Goal: Task Accomplishment & Management: Use online tool/utility

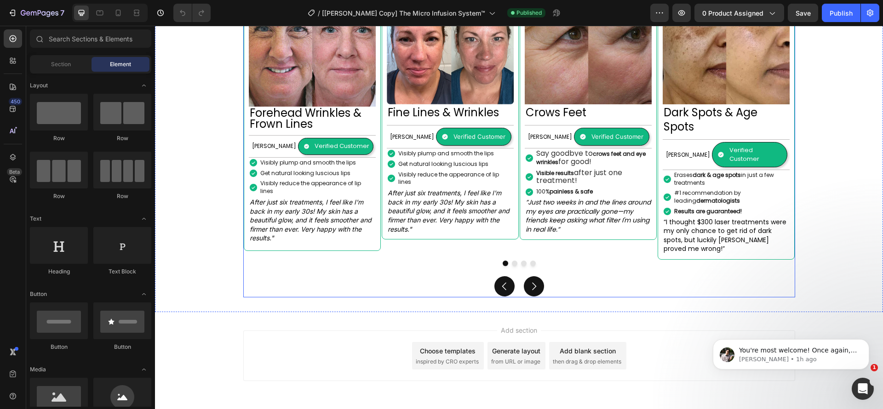
scroll to position [931, 0]
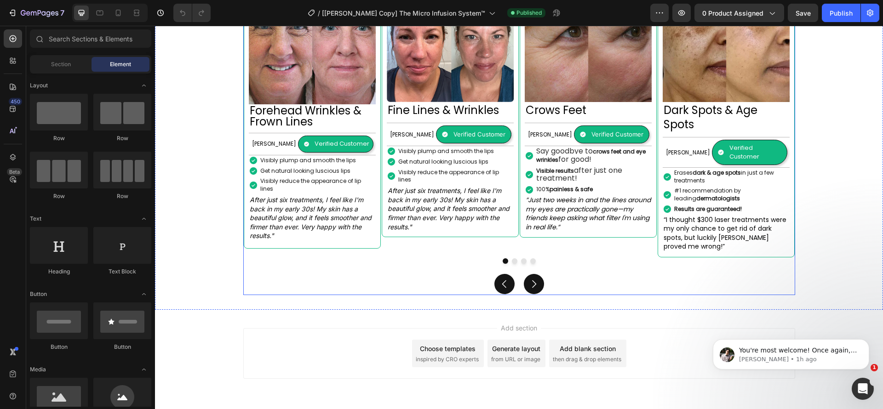
click at [512, 259] on button "Dot" at bounding box center [515, 262] width 6 height 6
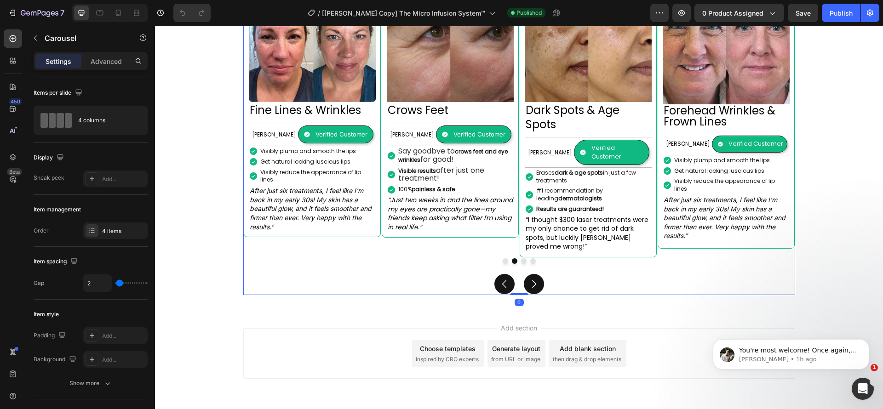
click at [521, 259] on button "Dot" at bounding box center [524, 262] width 6 height 6
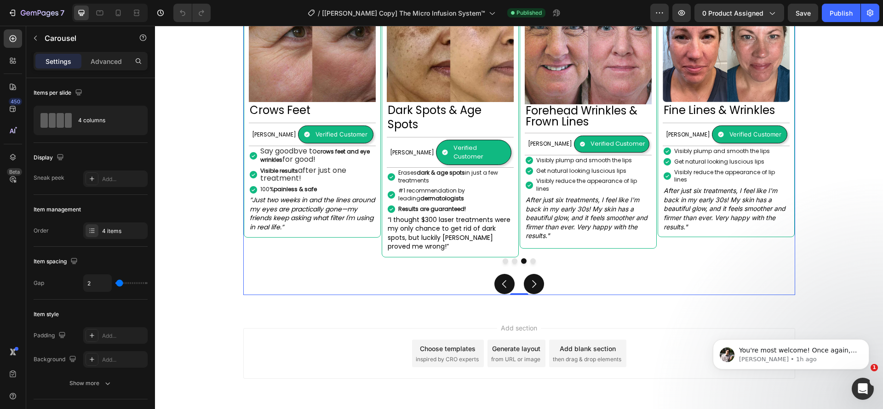
click at [530, 259] on button "Dot" at bounding box center [533, 262] width 6 height 6
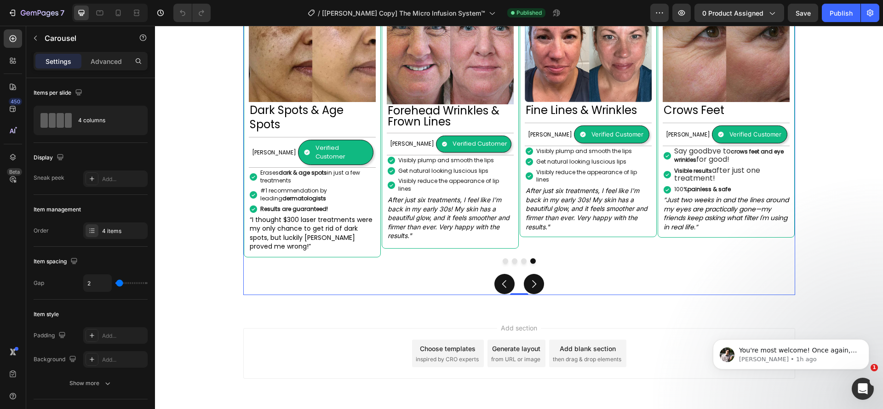
scroll to position [862, 0]
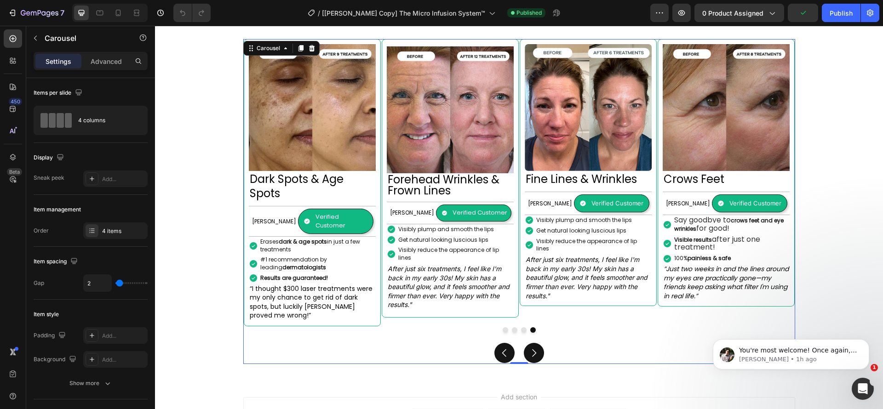
click at [537, 343] on button "Carousel Next Arrow" at bounding box center [534, 353] width 20 height 20
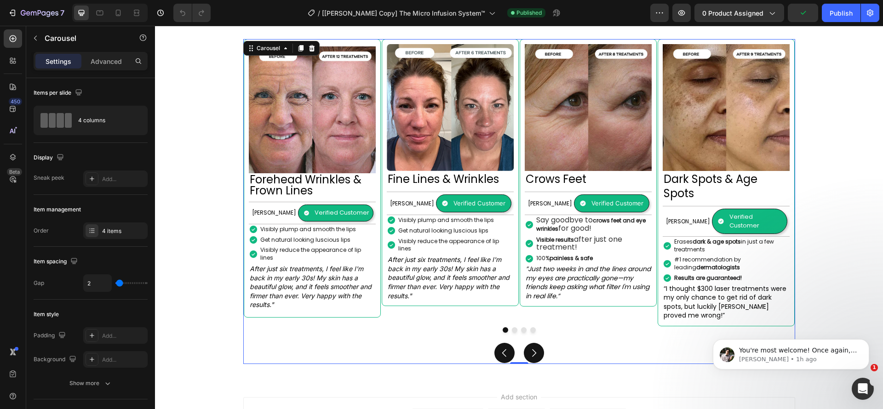
click at [537, 343] on button "Carousel Next Arrow" at bounding box center [534, 353] width 20 height 20
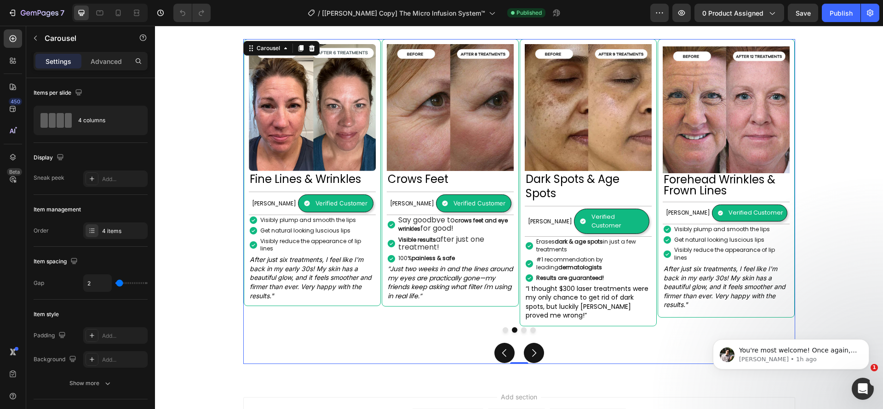
click at [537, 343] on button "Carousel Next Arrow" at bounding box center [534, 353] width 20 height 20
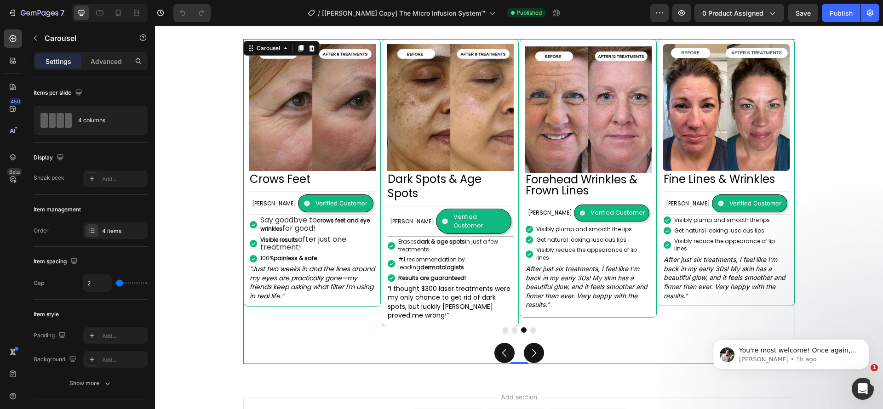
click at [537, 343] on button "Carousel Next Arrow" at bounding box center [534, 353] width 20 height 20
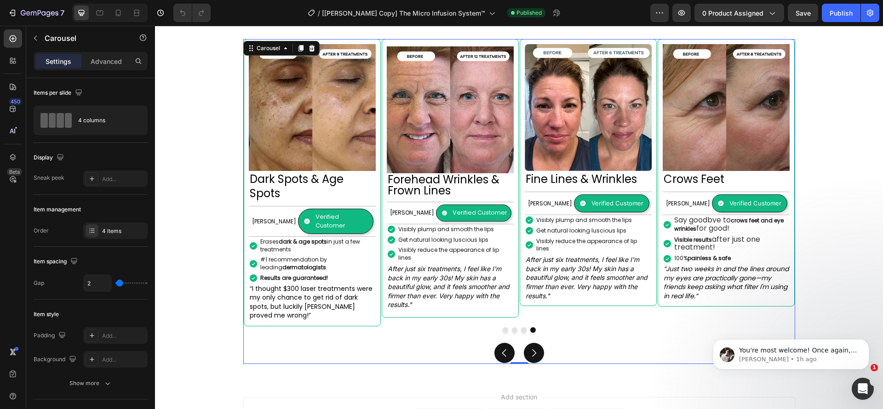
click at [537, 343] on button "Carousel Next Arrow" at bounding box center [534, 353] width 20 height 20
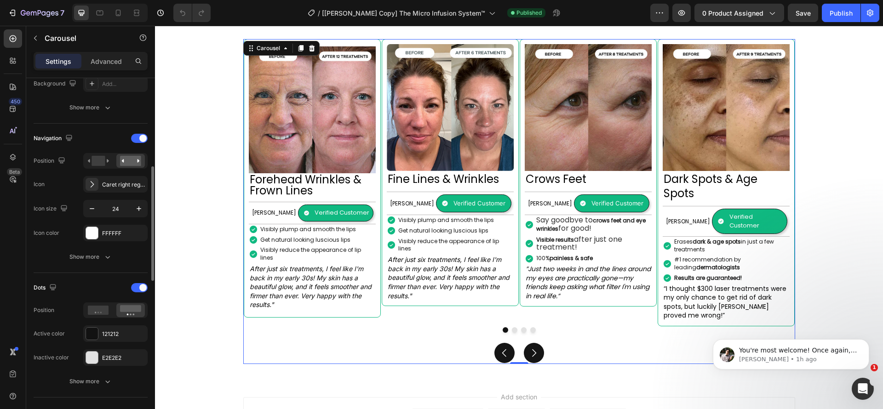
scroll to position [345, 0]
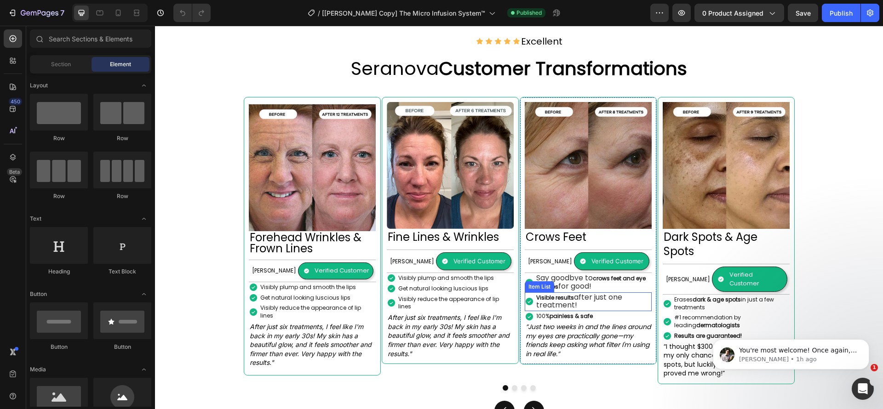
scroll to position [862, 0]
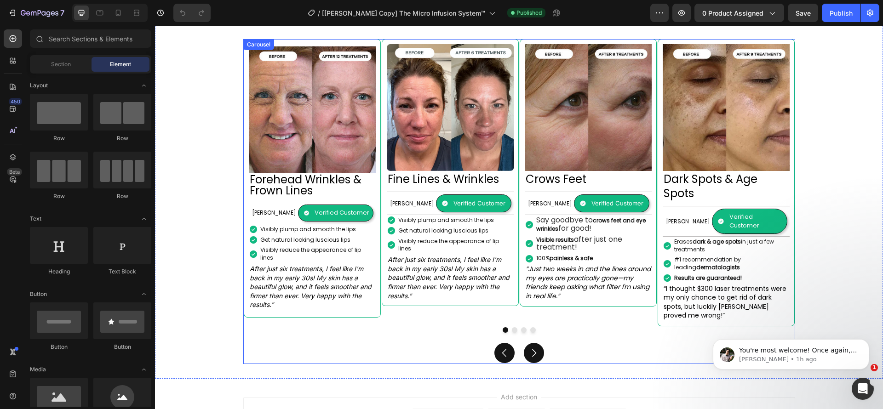
click at [522, 300] on div "Image Forehead Wrinkles & Frown Lines Heading [PERSON_NAME] Text Block Verified…" at bounding box center [519, 201] width 552 height 325
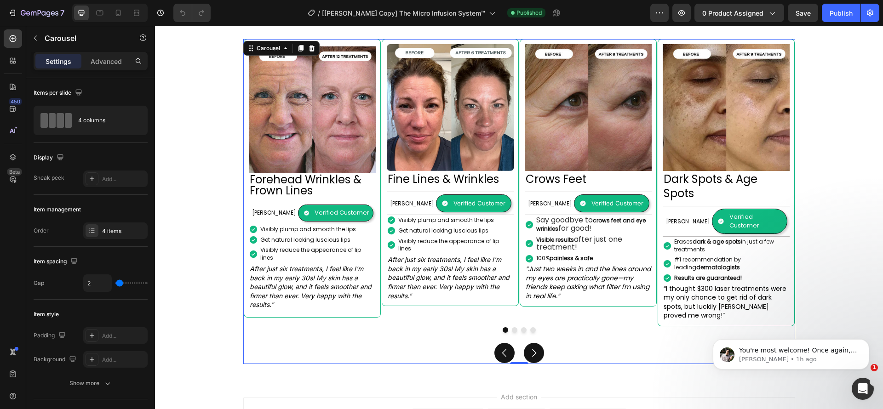
click at [523, 328] on div at bounding box center [519, 331] width 551 height 6
click at [506, 328] on div at bounding box center [519, 331] width 551 height 6
click at [521, 328] on button "Dot" at bounding box center [524, 331] width 6 height 6
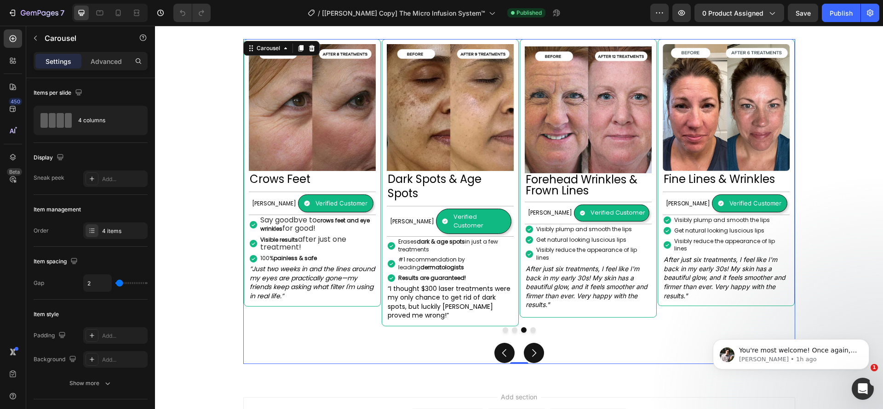
click at [530, 328] on button "Dot" at bounding box center [533, 331] width 6 height 6
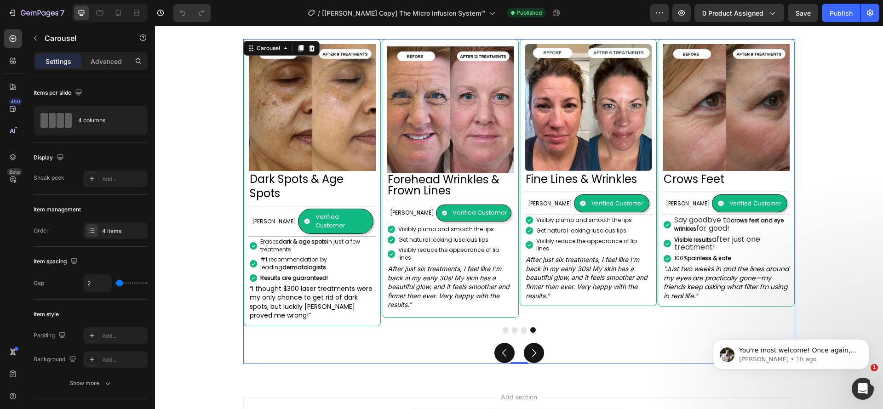
click at [503, 328] on button "Dot" at bounding box center [506, 331] width 6 height 6
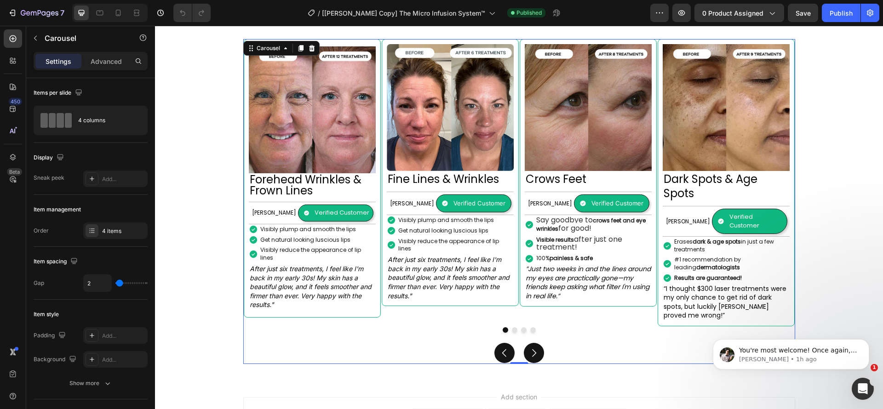
click at [512, 328] on button "Dot" at bounding box center [515, 331] width 6 height 6
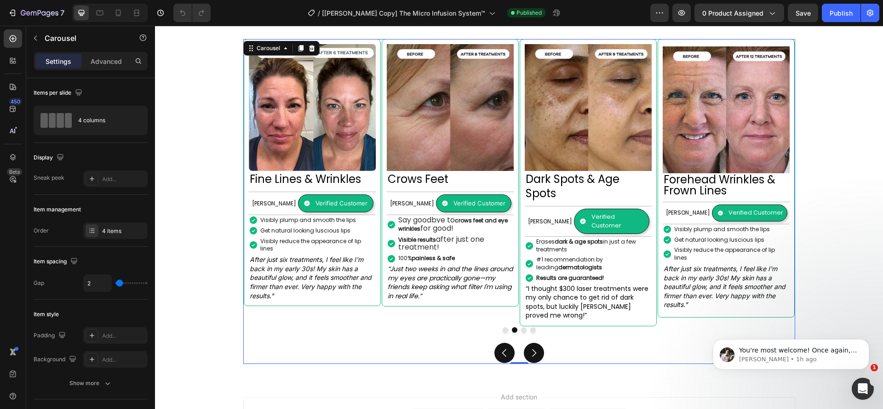
click at [515, 328] on div at bounding box center [519, 331] width 551 height 6
click at [521, 328] on button "Dot" at bounding box center [524, 331] width 6 height 6
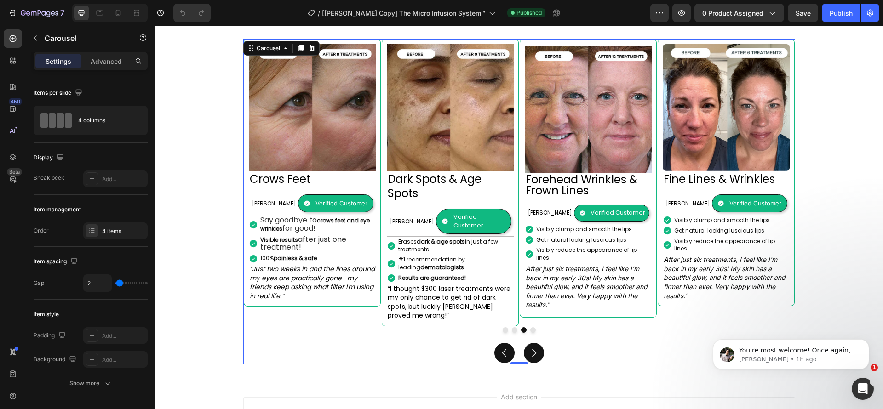
click at [525, 328] on div at bounding box center [519, 331] width 551 height 6
click at [530, 328] on button "Dot" at bounding box center [533, 331] width 6 height 6
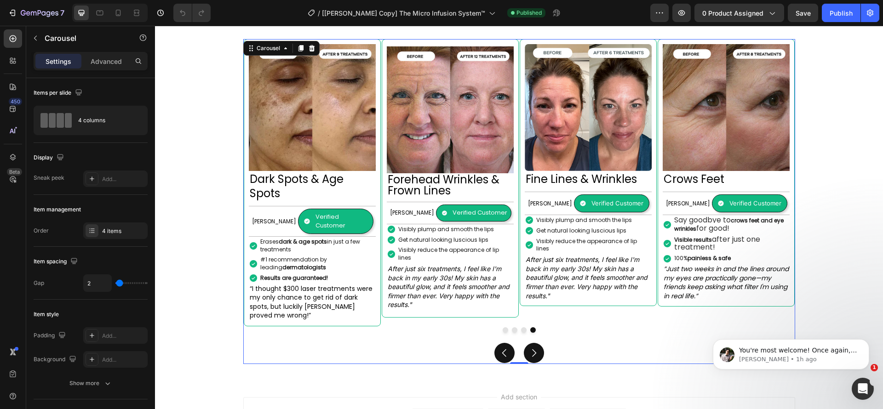
click at [503, 328] on button "Dot" at bounding box center [506, 331] width 6 height 6
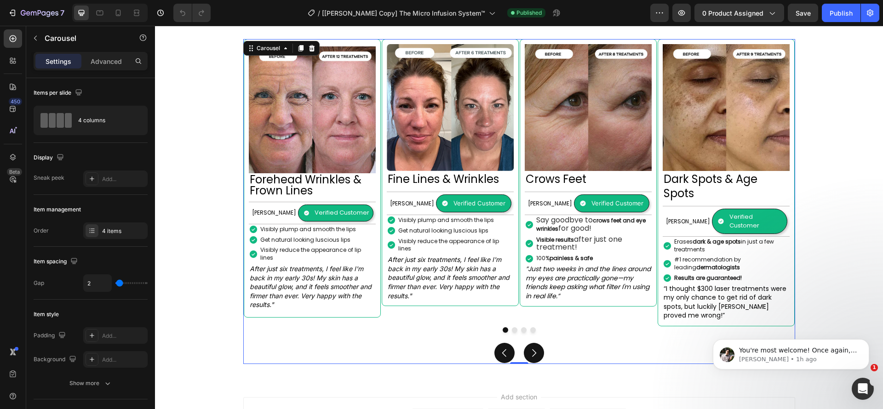
click at [532, 350] on icon "Carousel Next Arrow" at bounding box center [534, 354] width 4 height 8
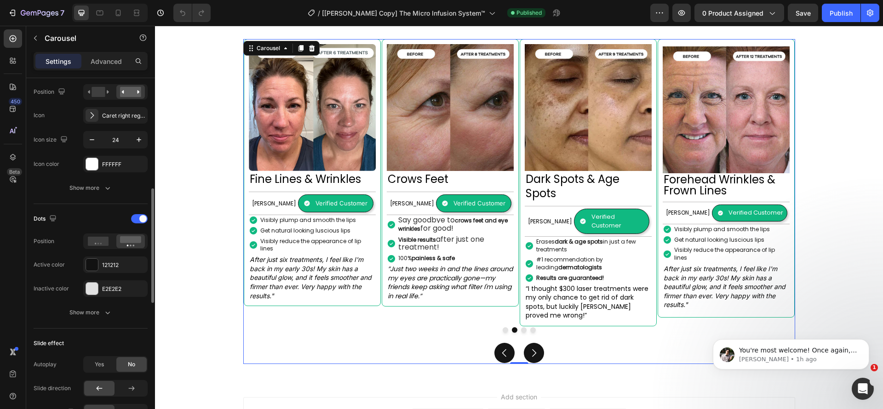
scroll to position [414, 0]
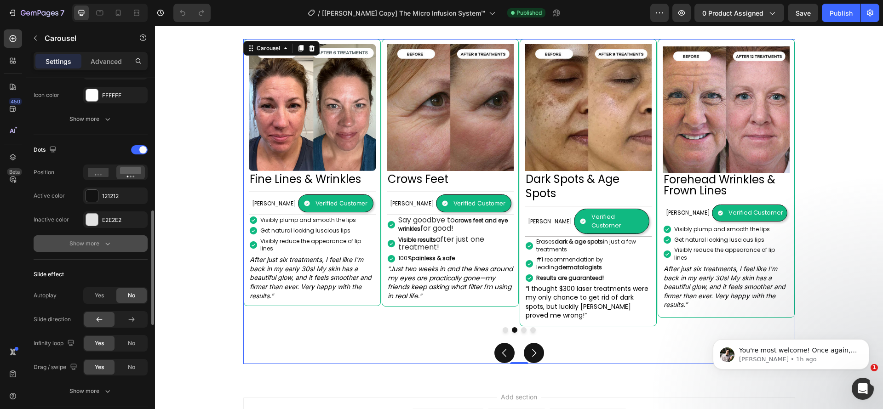
click at [97, 242] on div "Show more" at bounding box center [90, 243] width 43 height 9
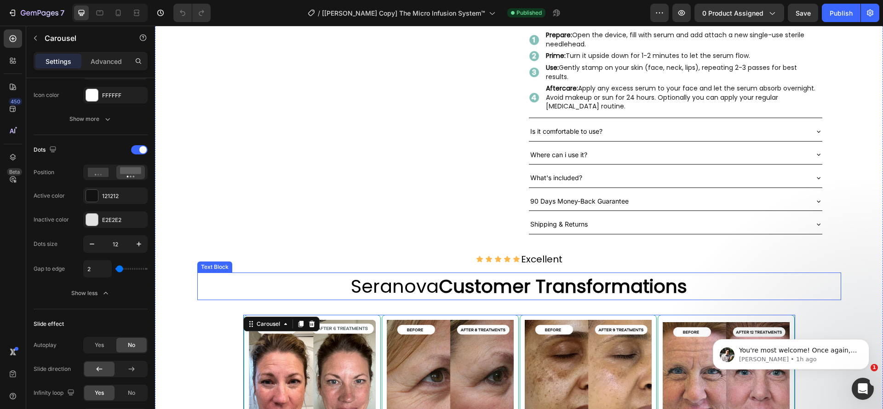
scroll to position [379, 0]
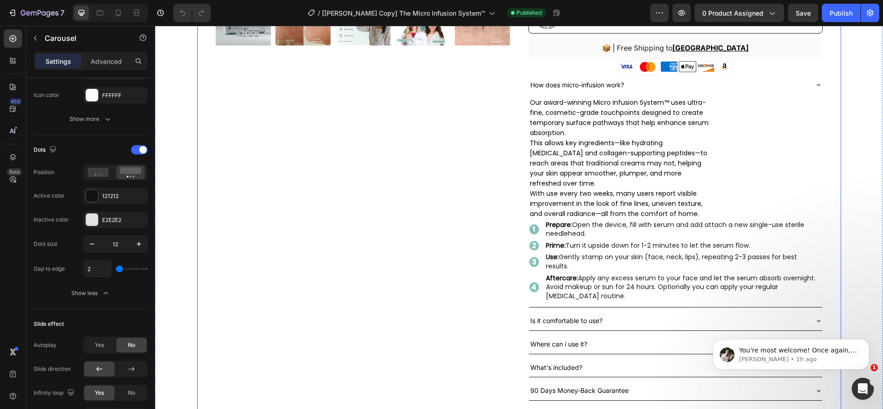
click at [396, 238] on div "Product Images" at bounding box center [363, 57] width 294 height 733
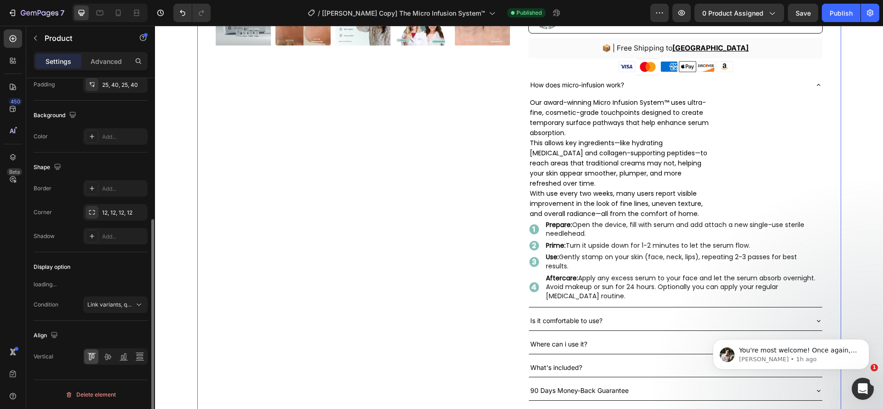
scroll to position [0, 0]
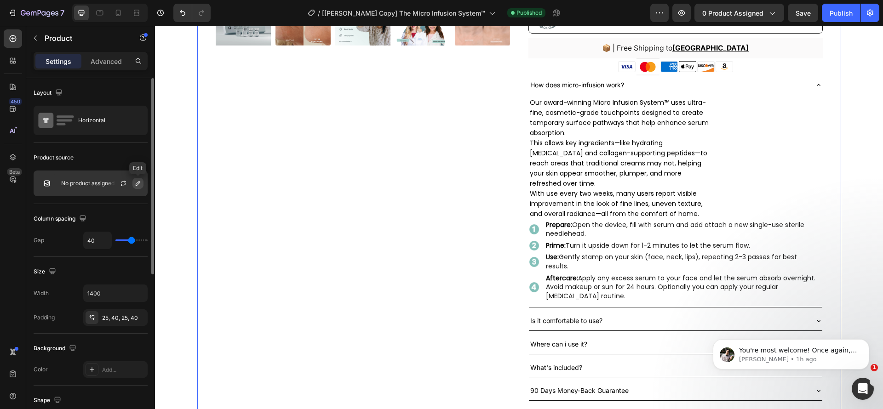
click at [138, 185] on icon "button" at bounding box center [138, 183] width 5 height 5
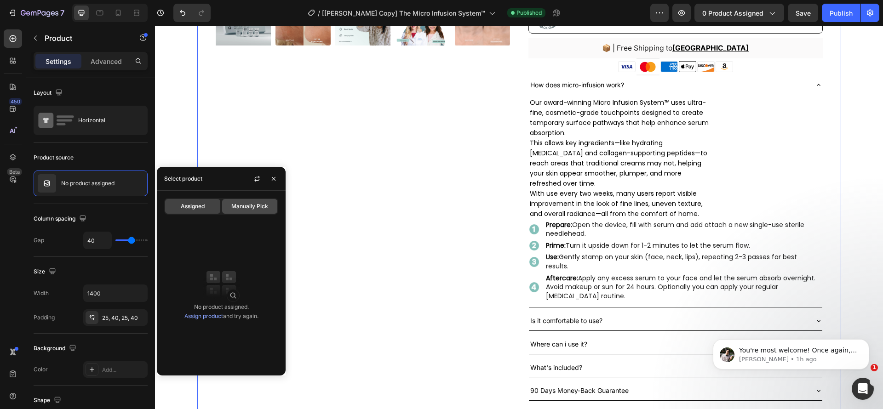
click at [254, 207] on span "Manually Pick" at bounding box center [249, 206] width 37 height 8
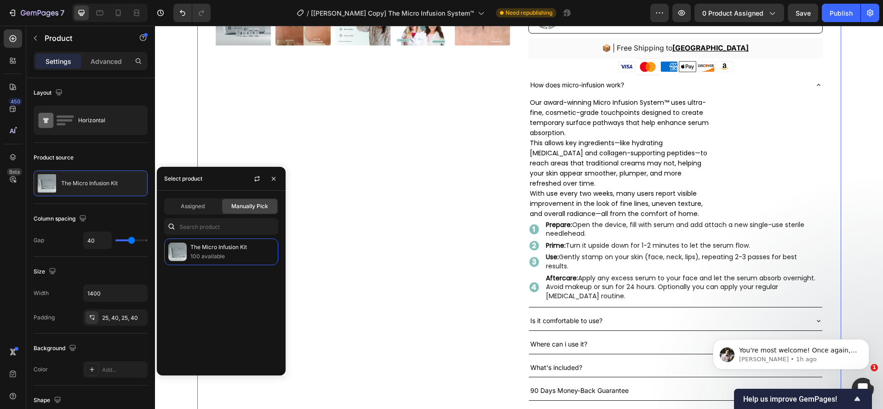
click at [376, 218] on div "Product Images" at bounding box center [363, 57] width 294 height 733
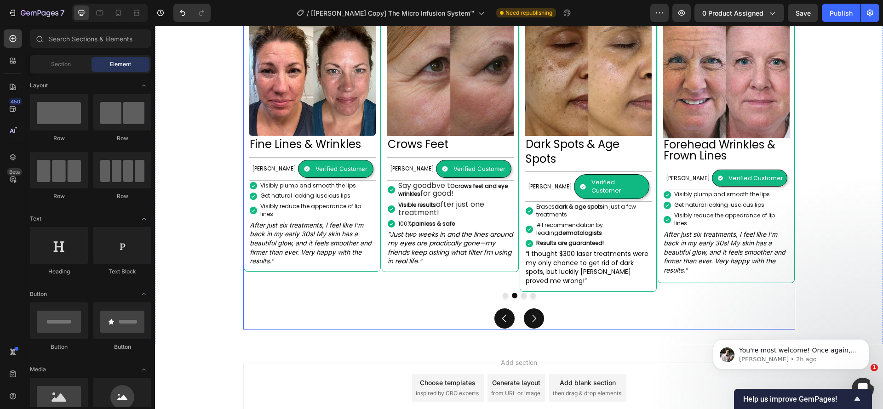
scroll to position [793, 0]
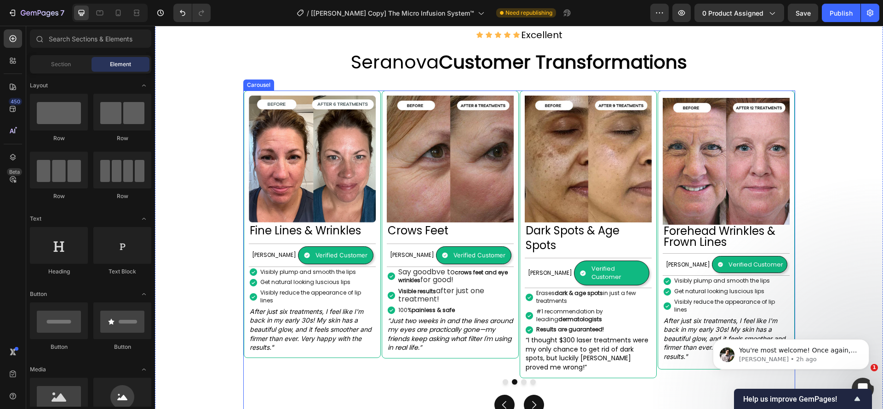
click at [513, 379] on div at bounding box center [519, 382] width 551 height 6
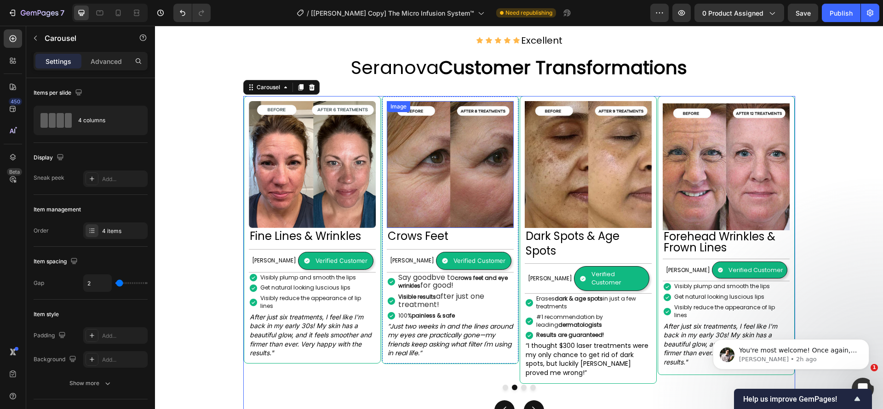
scroll to position [897, 0]
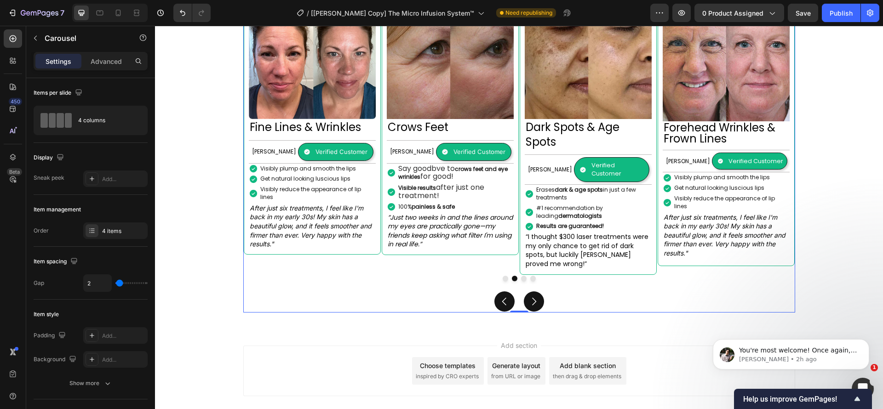
click at [512, 276] on button "Dot" at bounding box center [515, 279] width 6 height 6
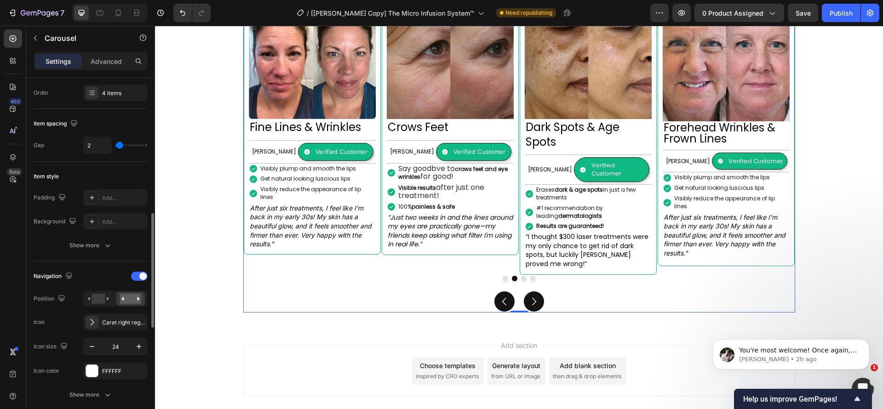
scroll to position [276, 0]
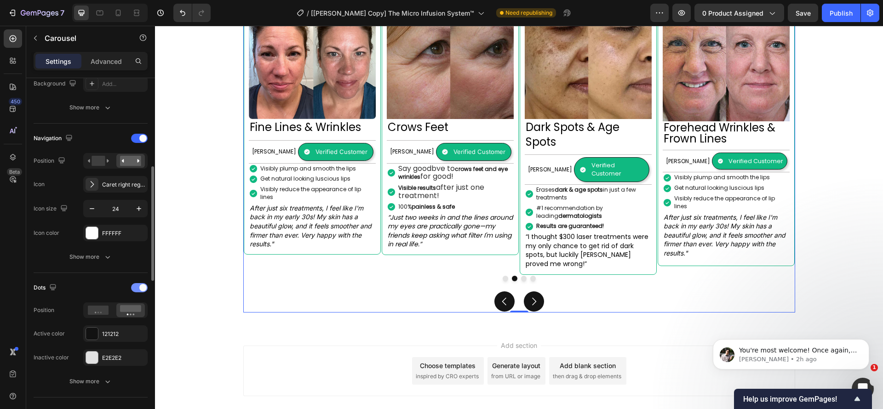
click at [132, 287] on div at bounding box center [139, 287] width 17 height 9
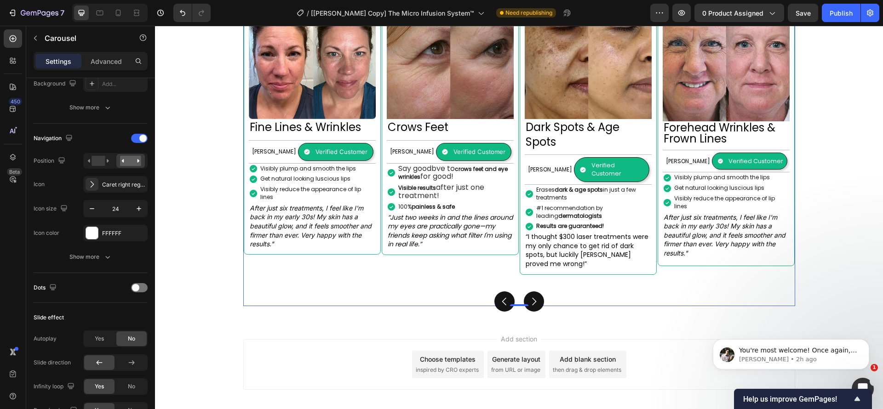
click at [675, 264] on div "Image Forehead Wrinkles & Frown Lines Heading [PERSON_NAME] Text Block Verified…" at bounding box center [519, 146] width 552 height 319
click at [510, 284] on div "Image Forehead Wrinkles & Frown Lines Heading [PERSON_NAME] Text Block Verified…" at bounding box center [519, 146] width 552 height 319
click at [502, 296] on icon "Carousel Back Arrow" at bounding box center [504, 301] width 11 height 11
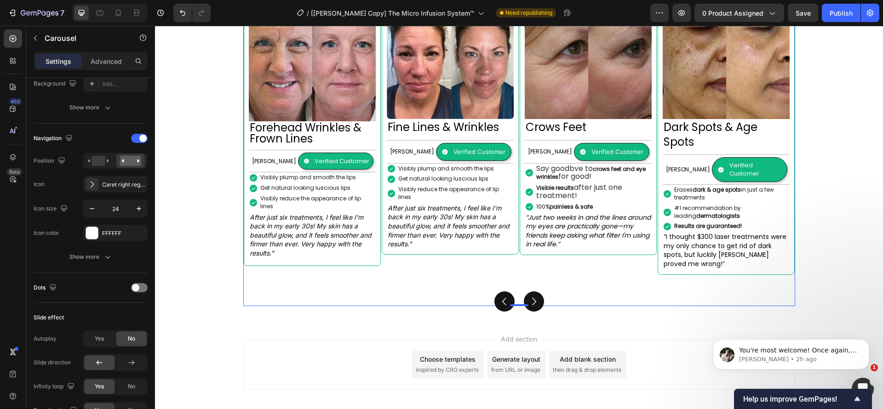
click at [499, 296] on icon "Carousel Back Arrow" at bounding box center [504, 301] width 11 height 11
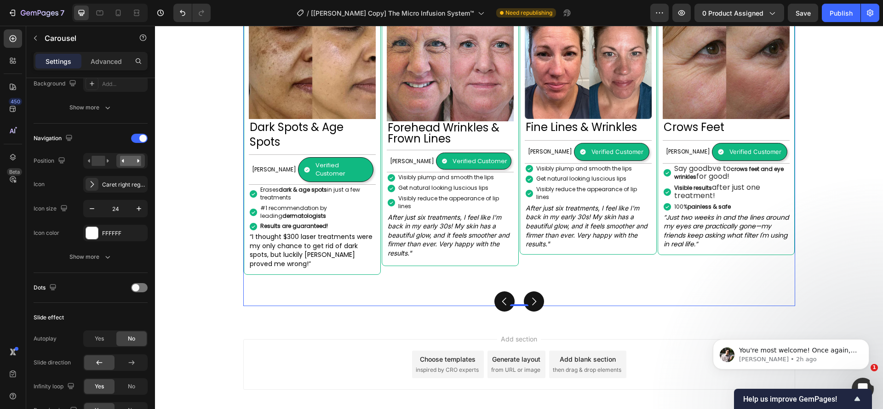
click at [499, 296] on icon "Carousel Back Arrow" at bounding box center [504, 301] width 11 height 11
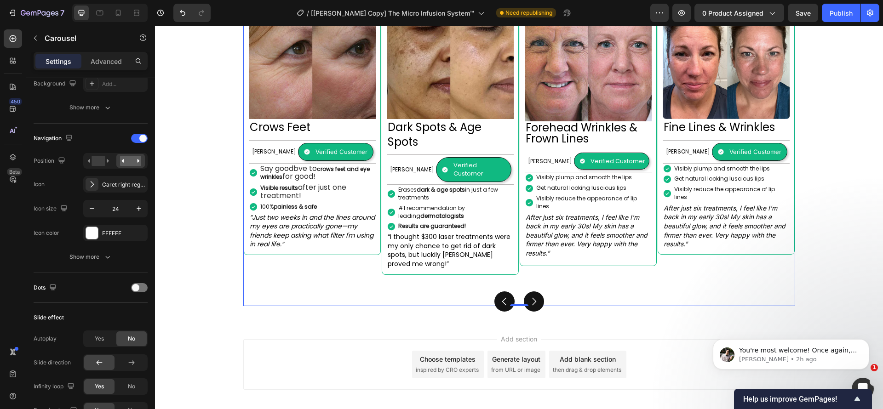
click at [499, 296] on icon "Carousel Back Arrow" at bounding box center [504, 301] width 11 height 11
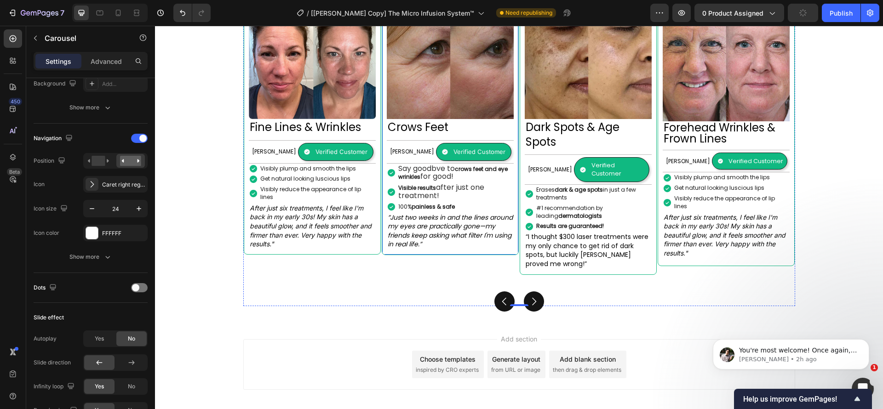
click at [486, 242] on div "Image Crows Feet Heading [PERSON_NAME] Text Block Verified Customer Item List R…" at bounding box center [450, 121] width 137 height 268
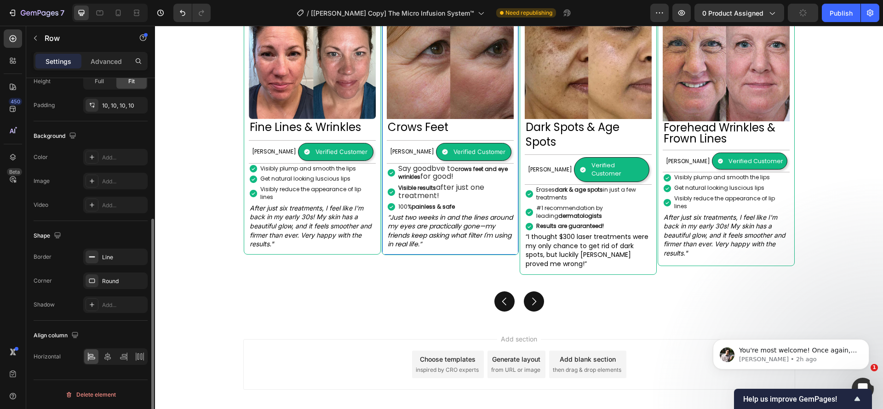
scroll to position [0, 0]
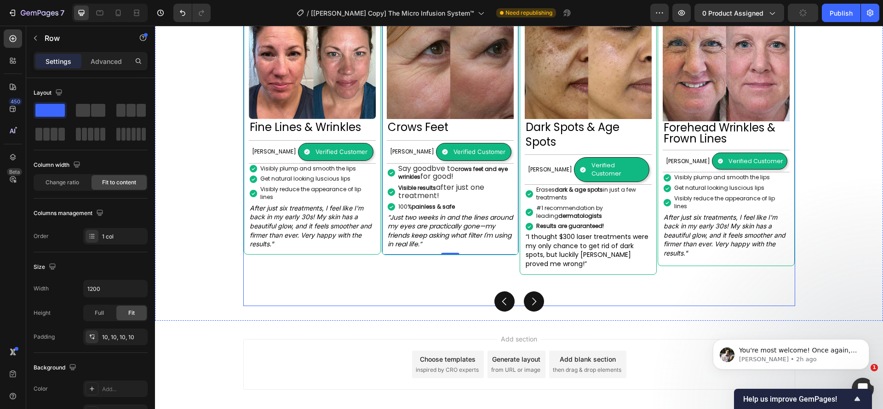
click at [328, 263] on div "Image Forehead Wrinkles & Frown Lines Heading [PERSON_NAME] Text Block Verified…" at bounding box center [519, 146] width 552 height 319
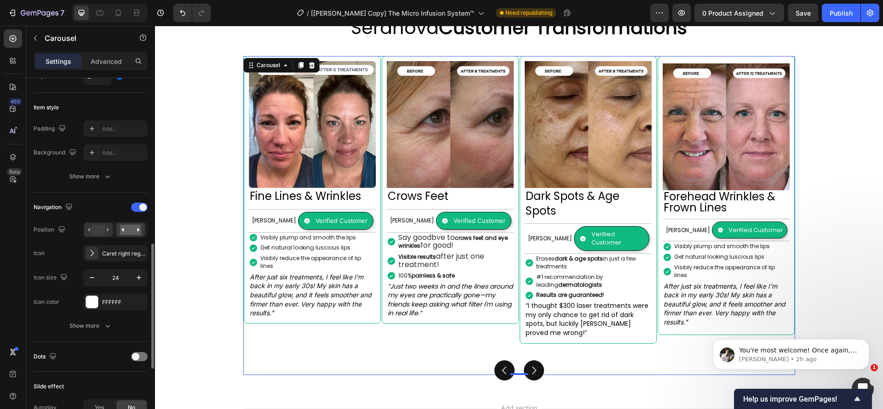
scroll to position [69, 0]
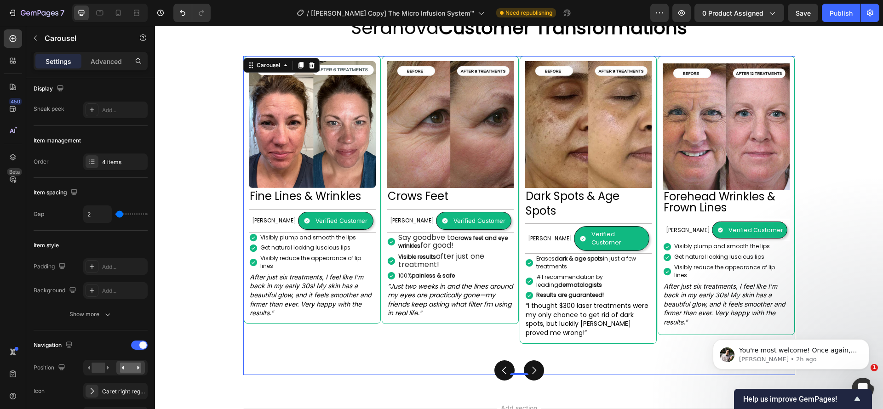
click at [508, 337] on div "Image Forehead Wrinkles & Frown Lines Heading [PERSON_NAME] Text Block Verified…" at bounding box center [519, 215] width 552 height 319
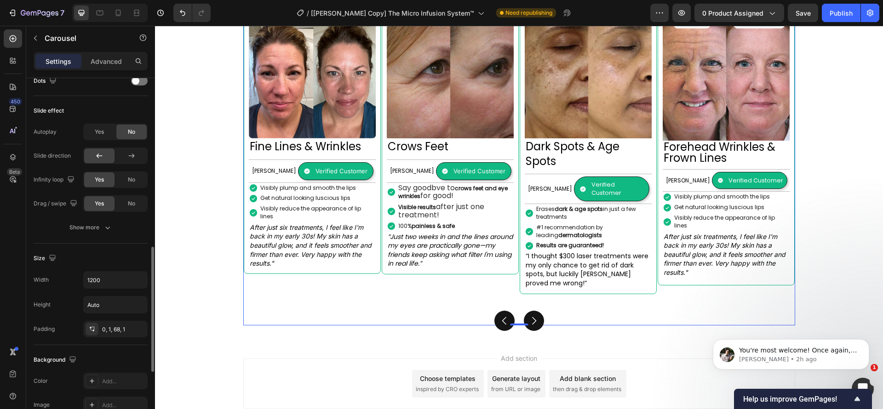
scroll to position [856, 0]
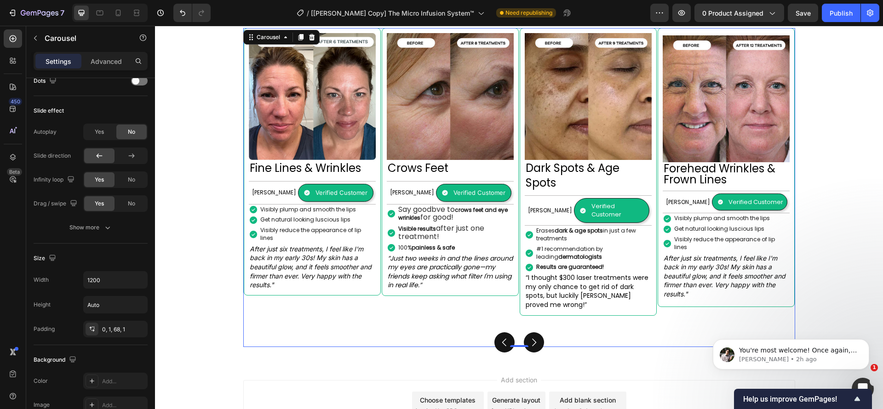
click at [392, 307] on div "Image Forehead Wrinkles & Frown Lines Heading [PERSON_NAME] Text Block Verified…" at bounding box center [519, 187] width 552 height 319
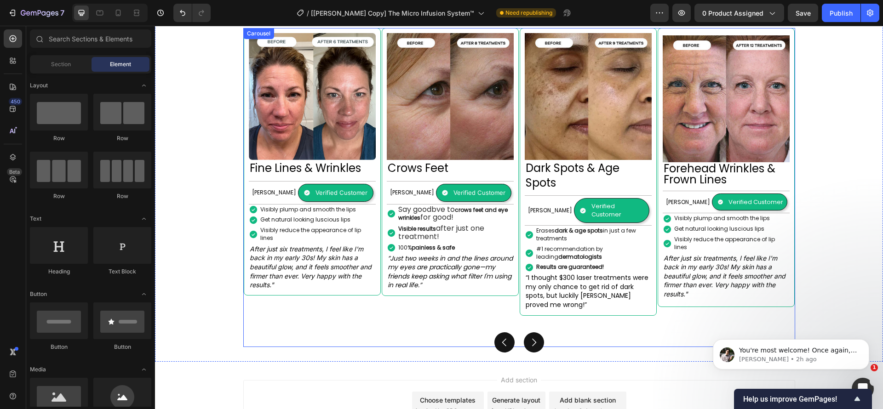
click at [376, 312] on div "Image Forehead Wrinkles & Frown Lines Heading [PERSON_NAME] Text Block Verified…" at bounding box center [519, 187] width 552 height 319
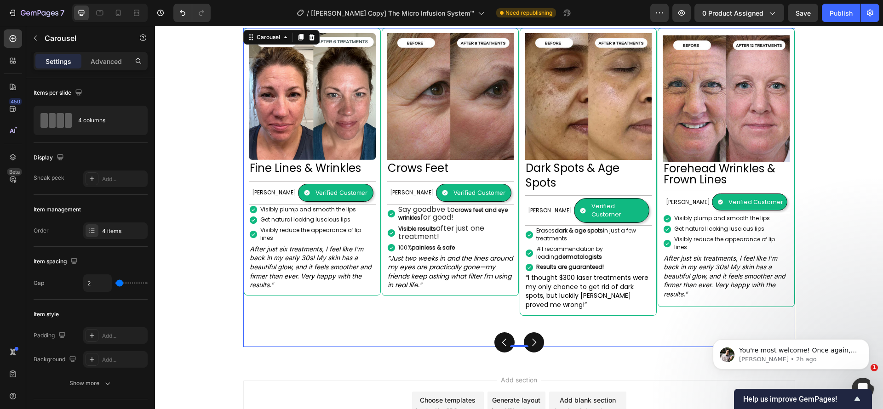
click at [436, 306] on div "Image Forehead Wrinkles & Frown Lines Heading [PERSON_NAME] Text Block Verified…" at bounding box center [519, 187] width 552 height 319
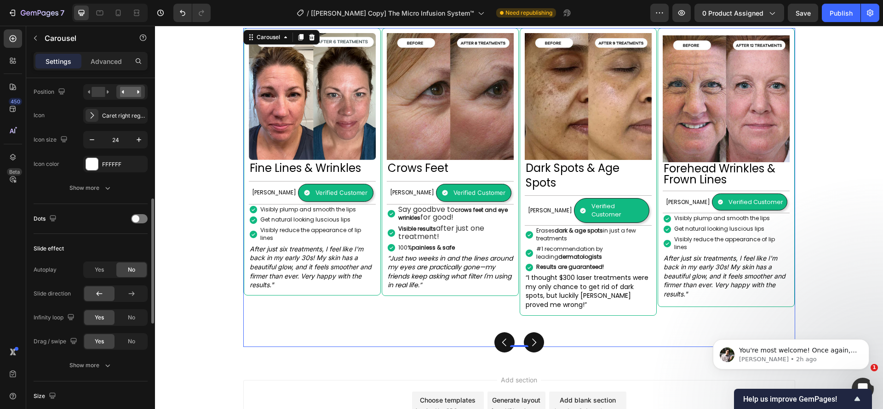
scroll to position [0, 0]
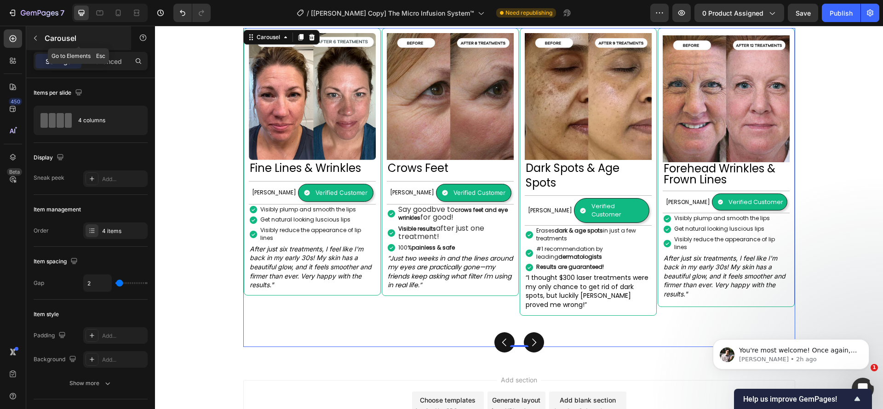
click at [106, 48] on div "Carousel" at bounding box center [78, 38] width 105 height 24
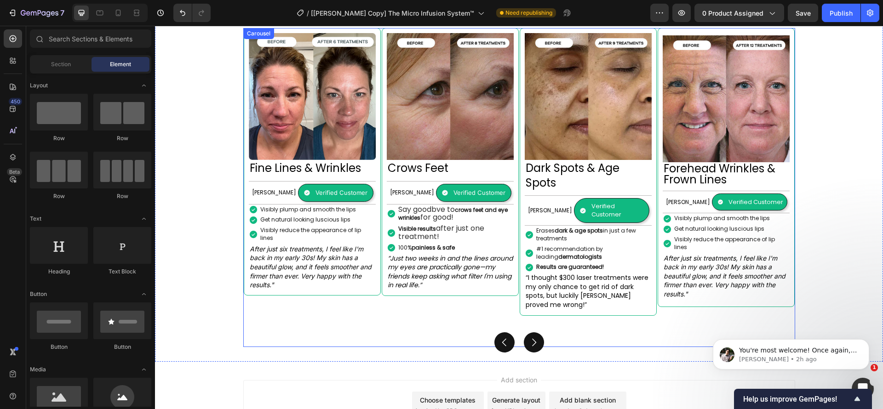
click at [435, 311] on div "Image Forehead Wrinkles & Frown Lines Heading [PERSON_NAME] Text Block Verified…" at bounding box center [519, 187] width 552 height 319
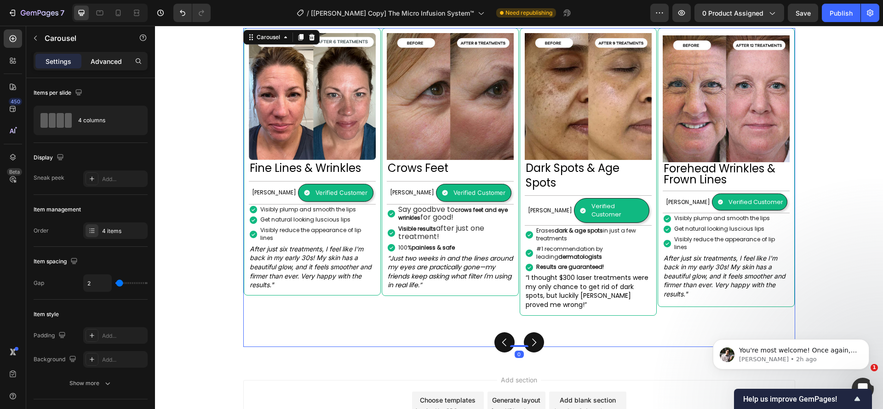
drag, startPoint x: 115, startPoint y: 67, endPoint x: 103, endPoint y: 68, distance: 11.1
click at [111, 67] on div "Advanced" at bounding box center [106, 61] width 46 height 15
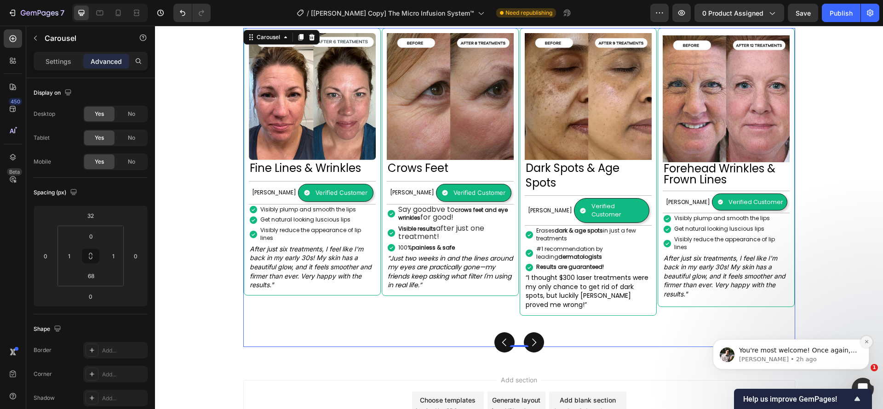
click at [869, 342] on button "Dismiss notification" at bounding box center [867, 342] width 12 height 12
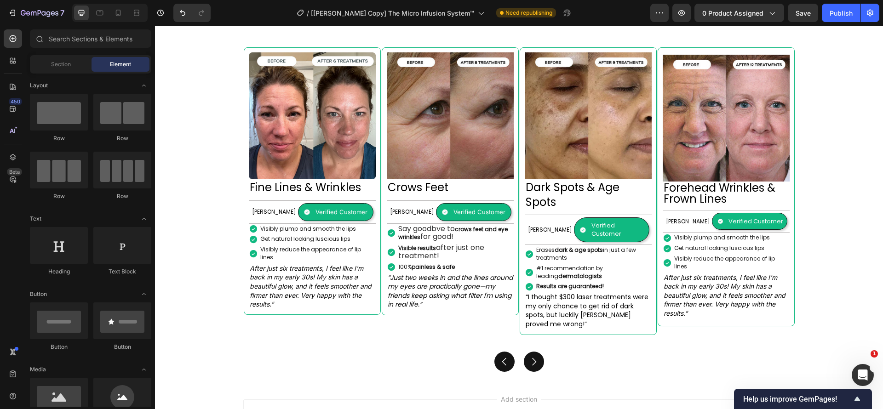
scroll to position [865, 0]
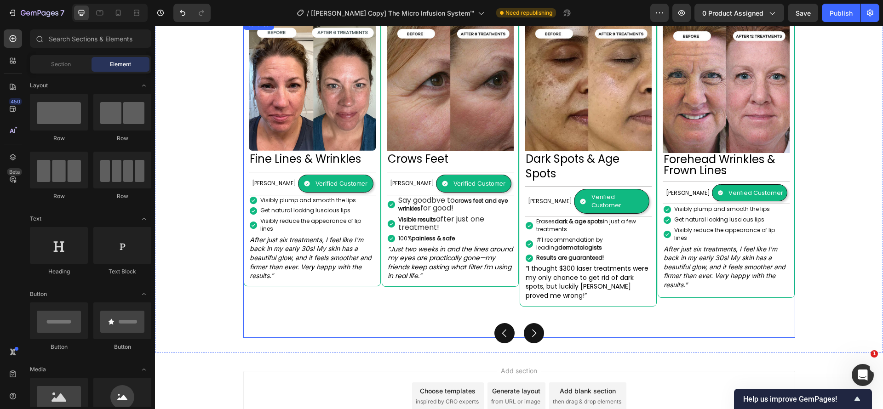
click at [391, 298] on div "Image Forehead Wrinkles & Frown Lines Heading [PERSON_NAME] Text Block Verified…" at bounding box center [519, 178] width 552 height 319
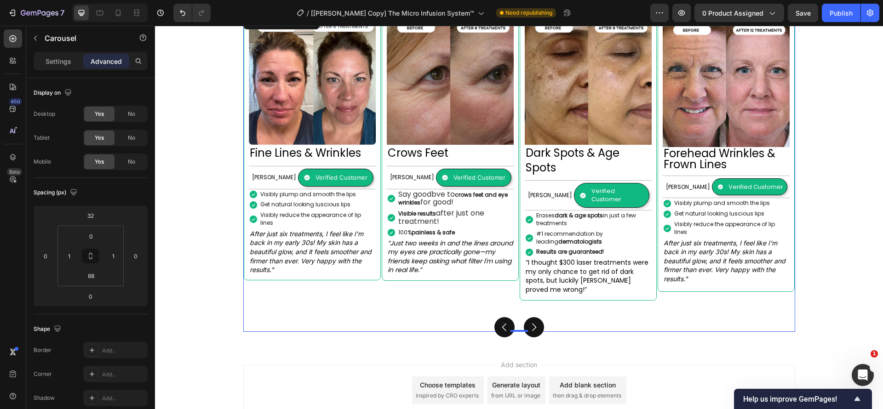
scroll to position [828, 0]
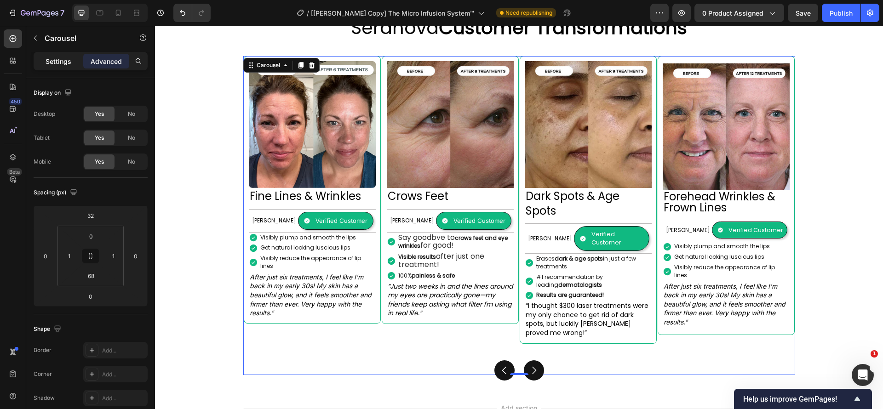
click at [66, 65] on p "Settings" at bounding box center [59, 62] width 26 height 10
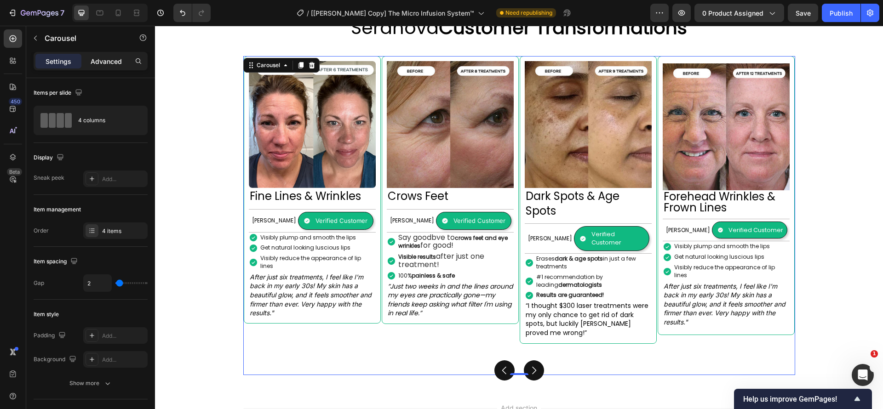
click at [99, 66] on div "Advanced" at bounding box center [106, 61] width 46 height 15
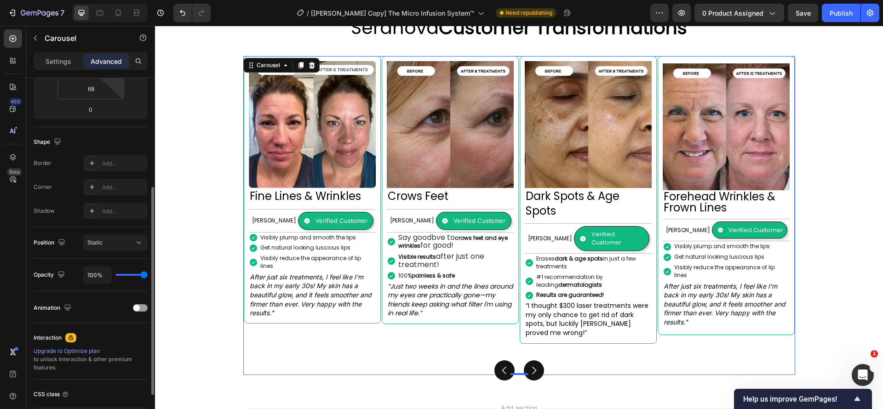
scroll to position [49, 0]
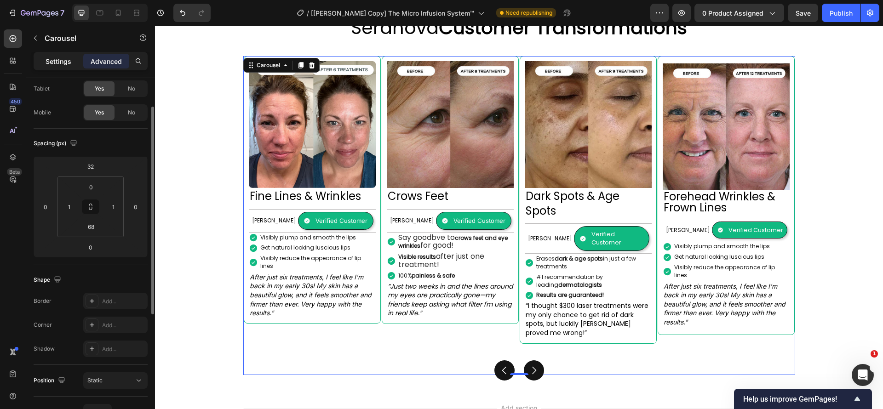
click at [59, 59] on p "Settings" at bounding box center [59, 62] width 26 height 10
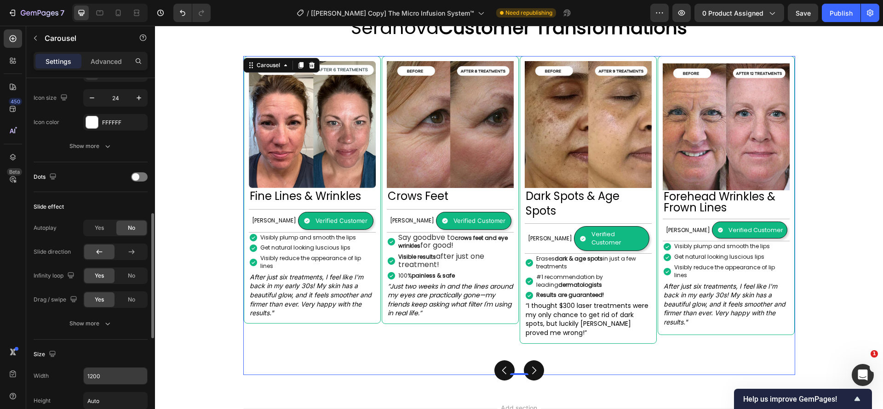
scroll to position [318, 0]
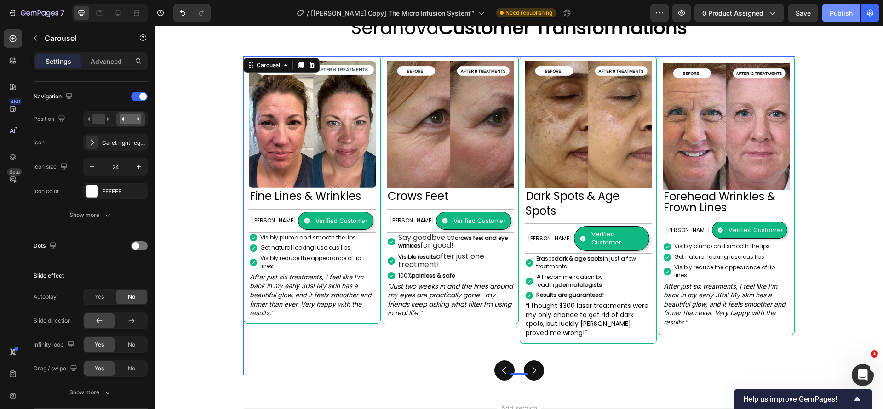
click at [843, 16] on div "Publish" at bounding box center [841, 13] width 23 height 10
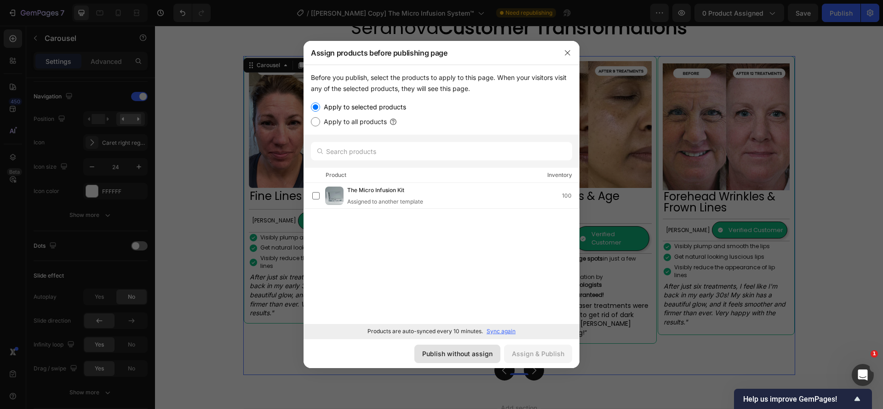
click at [475, 351] on div "Publish without assign" at bounding box center [457, 354] width 70 height 10
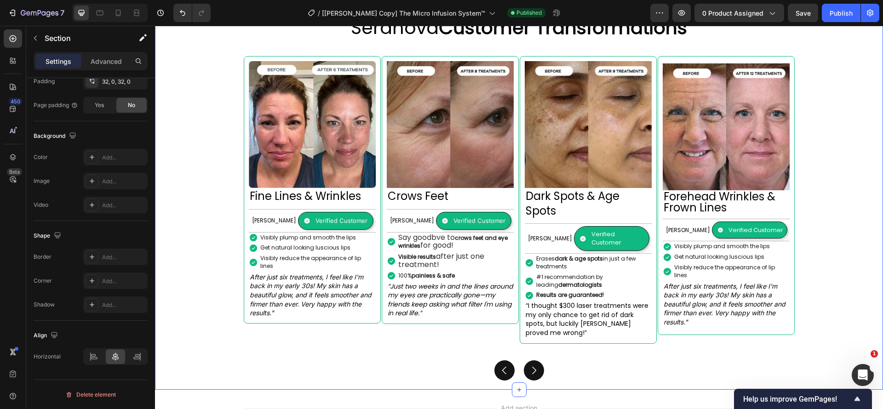
scroll to position [0, 0]
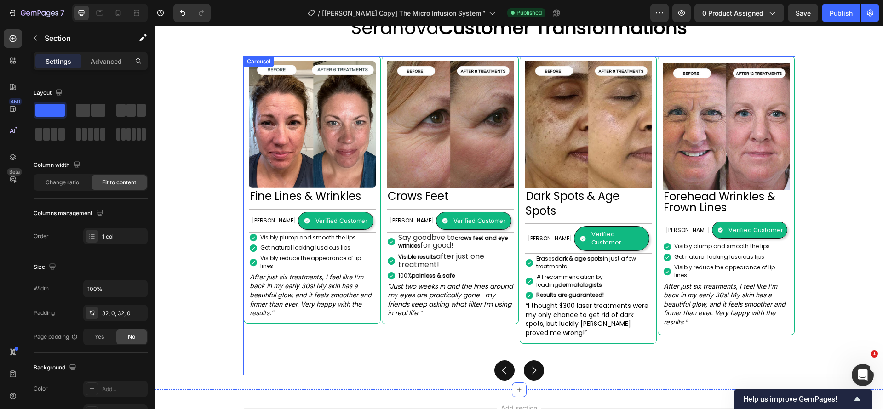
click at [664, 331] on div "Image Forehead Wrinkles & Frown Lines Heading [PERSON_NAME] Text Block Verified…" at bounding box center [519, 215] width 552 height 319
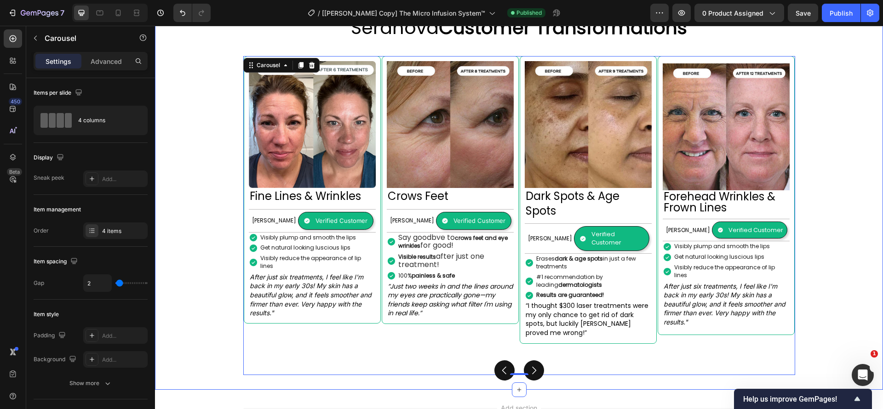
click at [813, 217] on div "Image Forehead Wrinkles & Frown Lines Heading [PERSON_NAME] Text Block Verified…" at bounding box center [519, 207] width 644 height 333
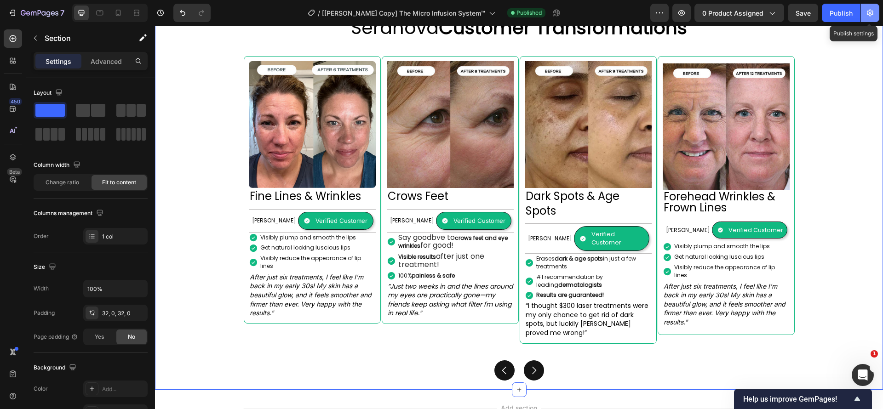
click at [872, 13] on icon "button" at bounding box center [870, 12] width 9 height 9
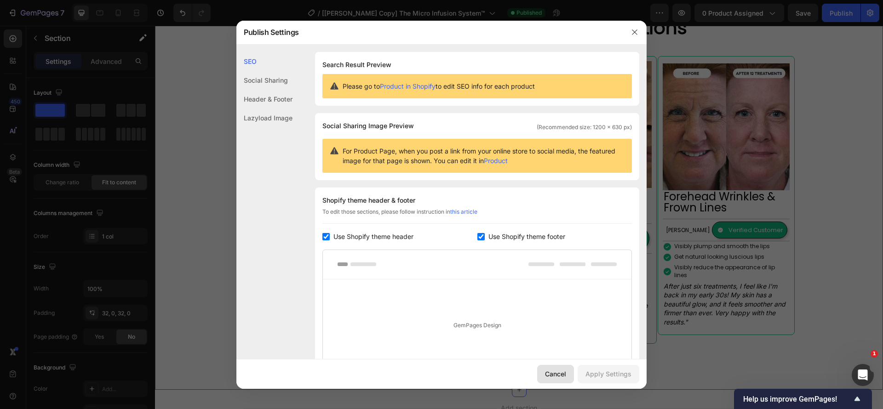
click at [560, 369] on div "Cancel" at bounding box center [555, 374] width 21 height 10
